Goal: Task Accomplishment & Management: Manage account settings

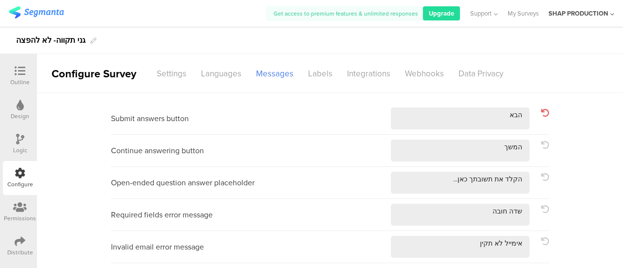
click at [441, 19] on div "Upgrade" at bounding box center [441, 13] width 37 height 14
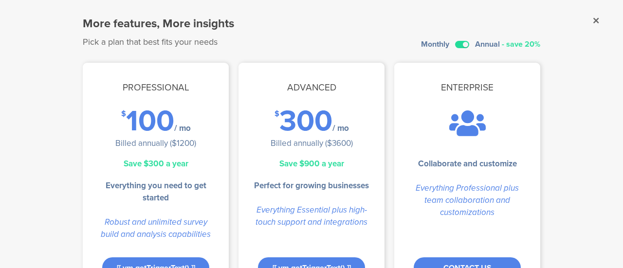
click at [458, 45] on label at bounding box center [462, 44] width 14 height 7
click at [0, 0] on input "checkbox" at bounding box center [0, 0] width 0 height 0
